Goal: Task Accomplishment & Management: Manage account settings

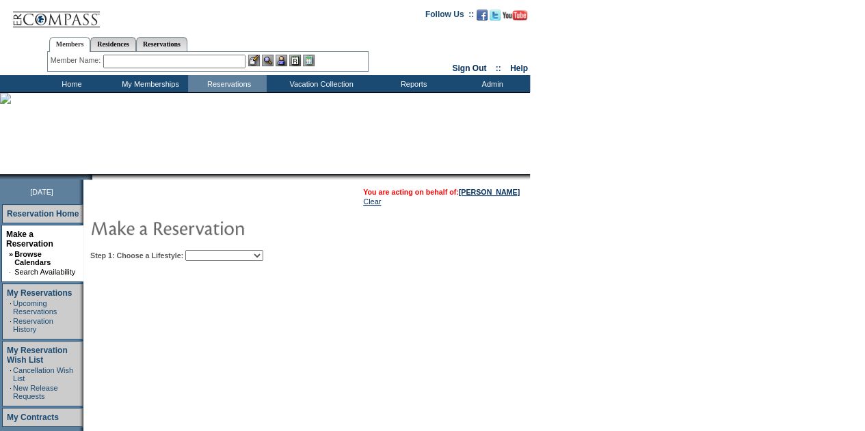
click at [263, 255] on select "Beach Leisure Metropolitan Mountain OIAL for Adventure OIAL for Couples OIAL fo…" at bounding box center [224, 255] width 78 height 11
click at [504, 195] on table "You are acting on behalf of: [PERSON_NAME] Clear" at bounding box center [441, 197] width 159 height 21
click at [506, 190] on link "[PERSON_NAME]" at bounding box center [489, 192] width 61 height 8
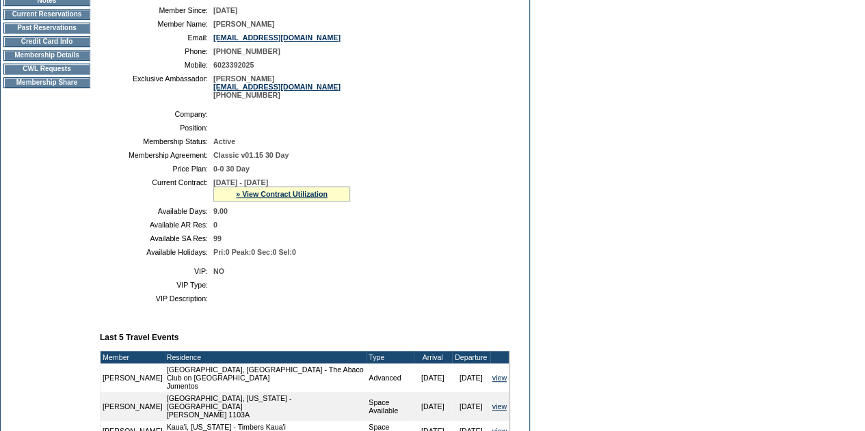
scroll to position [205, 0]
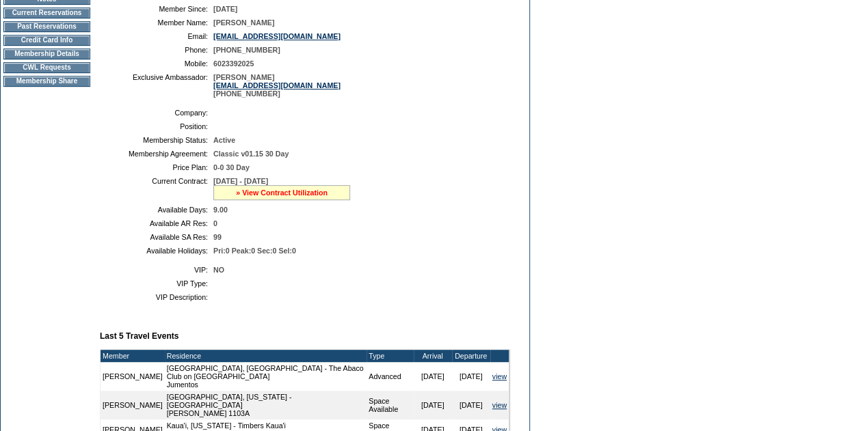
click at [277, 197] on link "» View Contract Utilization" at bounding box center [282, 193] width 92 height 8
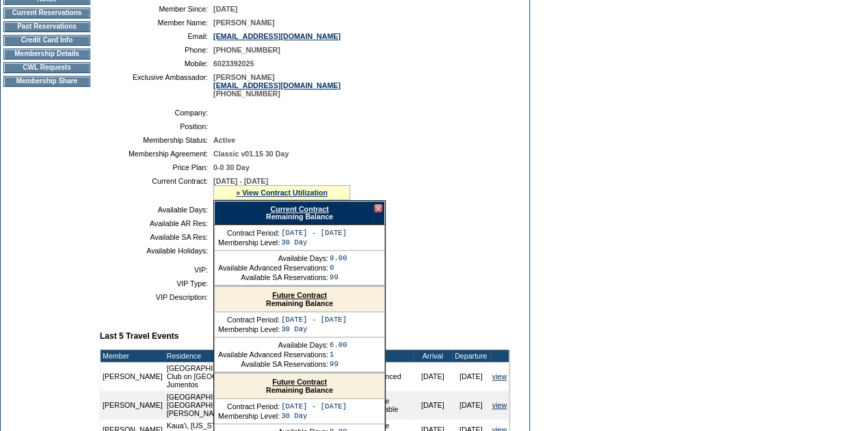
click at [314, 213] on link "Current Contract" at bounding box center [299, 209] width 58 height 8
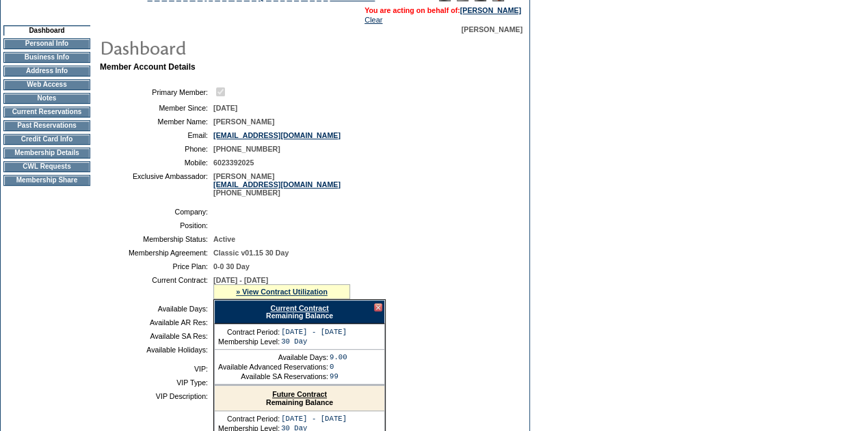
scroll to position [0, 0]
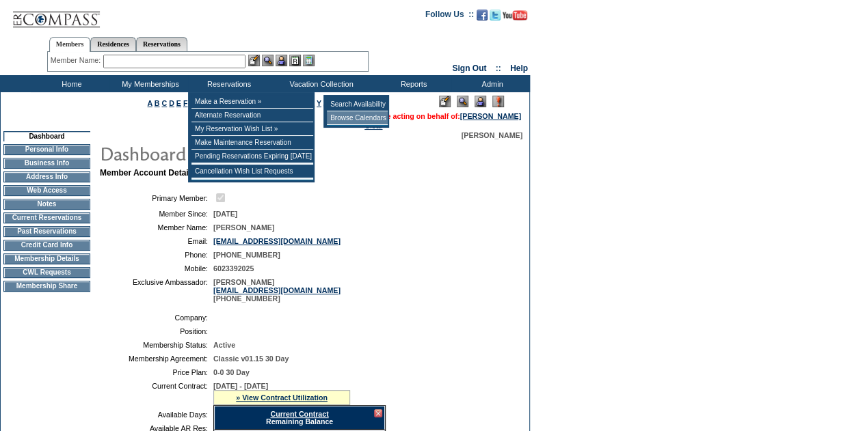
click at [347, 117] on td "Browse Calendars" at bounding box center [357, 118] width 61 height 14
